Goal: Task Accomplishment & Management: Use online tool/utility

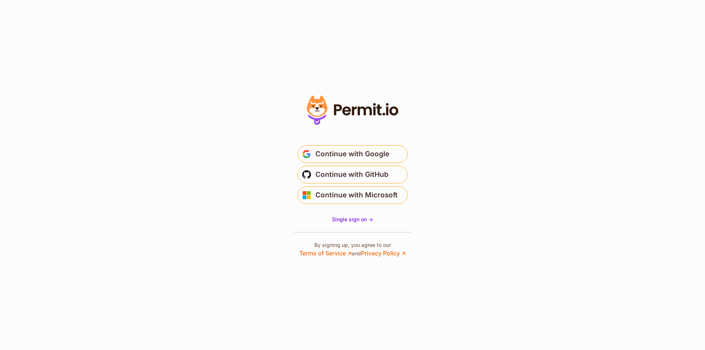
click at [366, 151] on span "Continue with Google" at bounding box center [352, 154] width 74 height 12
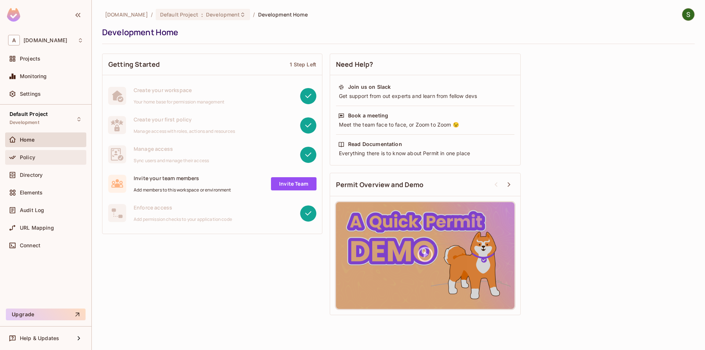
click at [21, 158] on span "Policy" at bounding box center [27, 158] width 15 height 6
